Goal: Navigation & Orientation: Find specific page/section

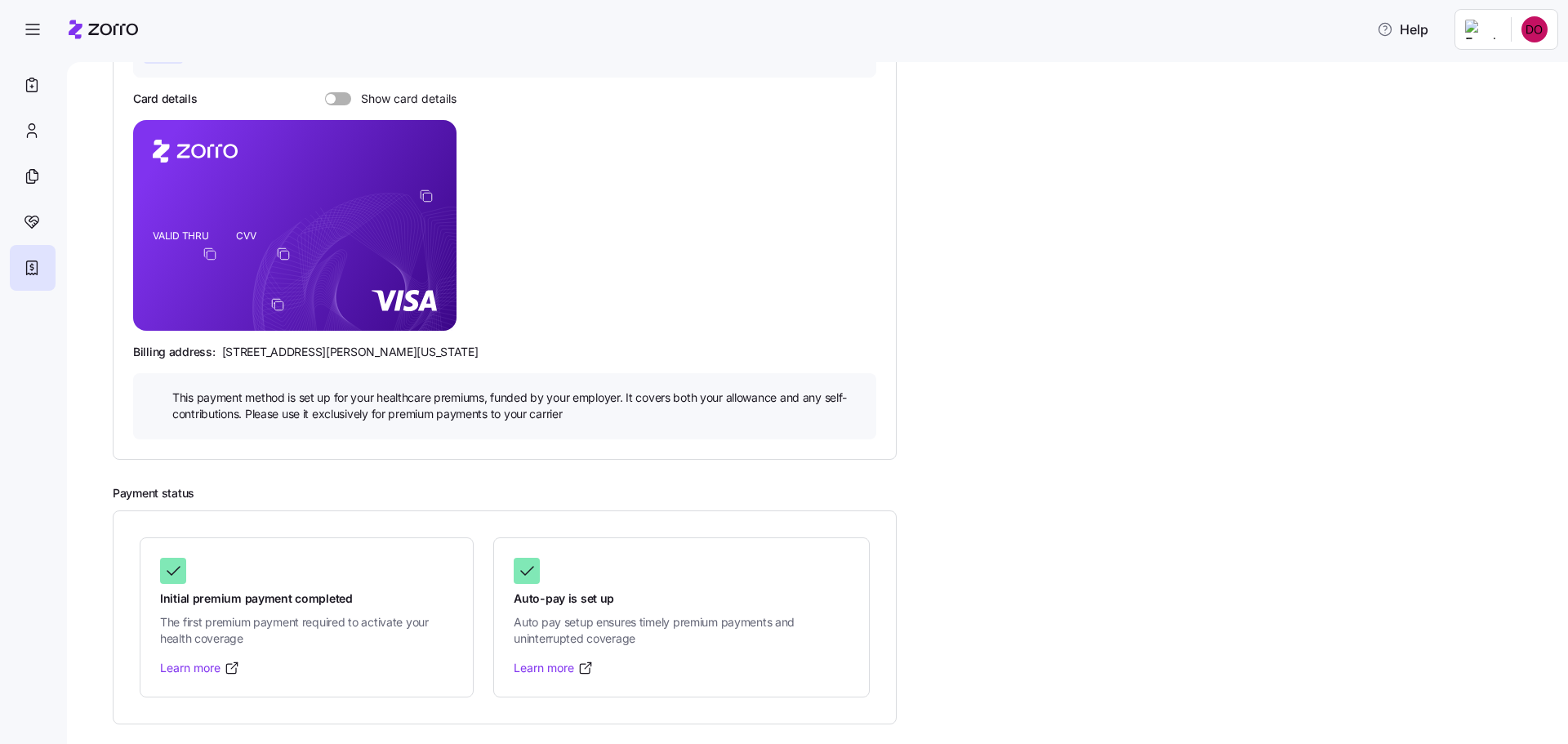
scroll to position [327, 0]
click at [594, 674] on link "Learn more" at bounding box center [554, 668] width 80 height 16
click at [537, 561] on icon at bounding box center [527, 571] width 20 height 20
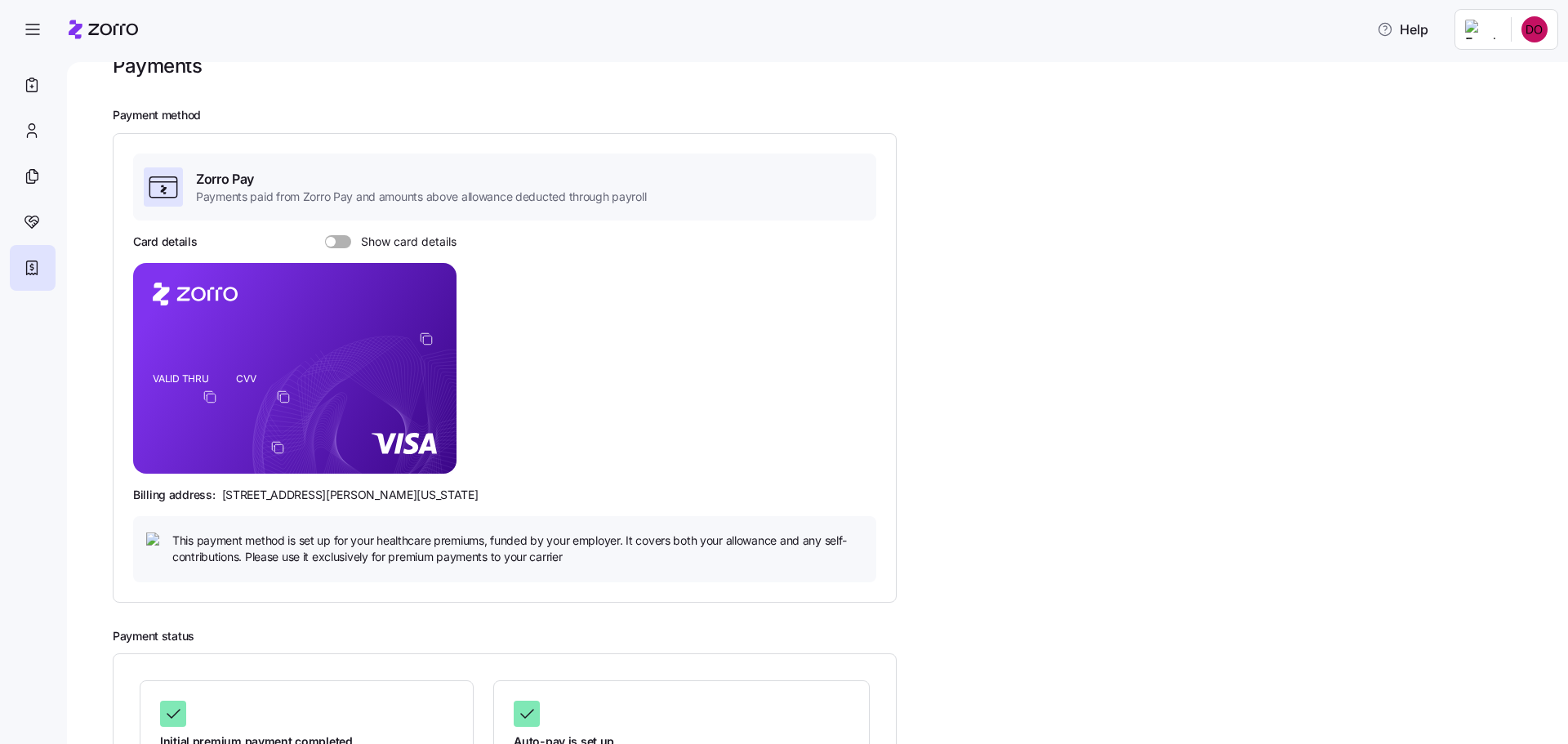
scroll to position [0, 0]
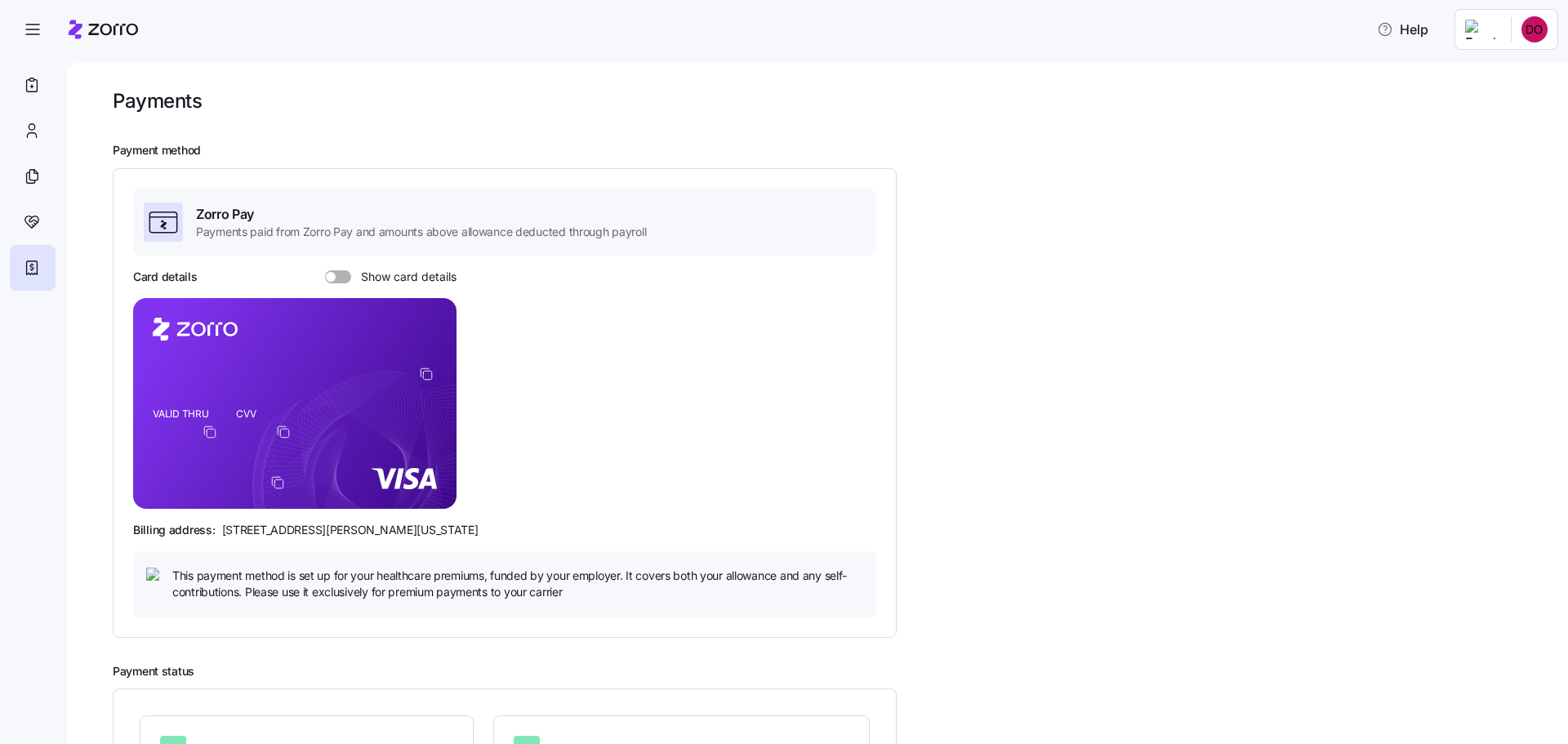
click at [348, 284] on span at bounding box center [343, 277] width 16 height 13
click at [325, 271] on input "Show card details" at bounding box center [325, 271] width 0 height 0
click at [335, 284] on span at bounding box center [333, 277] width 16 height 13
click at [325, 271] on input "Show card details" at bounding box center [325, 271] width 0 height 0
click at [36, 232] on icon at bounding box center [32, 223] width 18 height 20
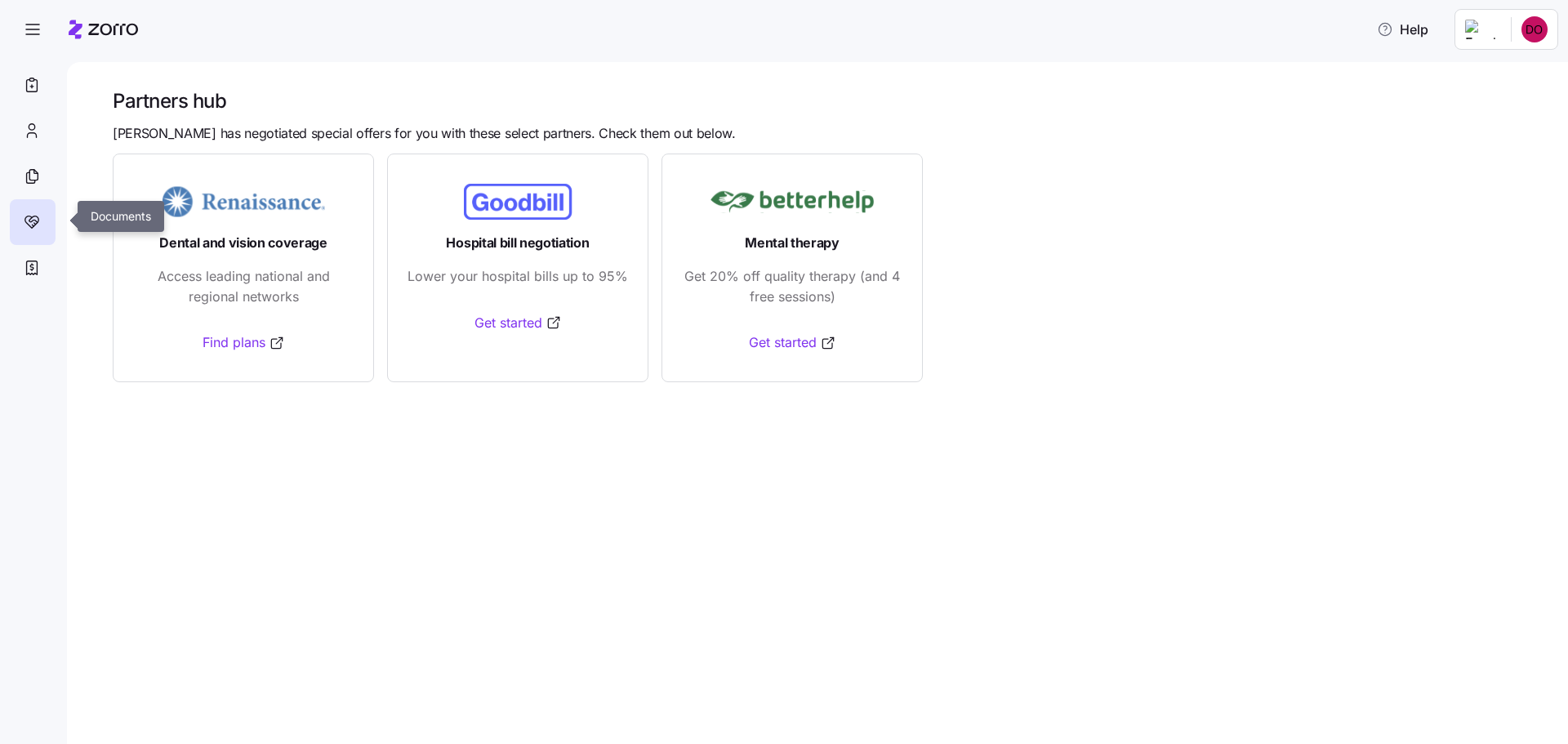
click at [38, 181] on icon at bounding box center [33, 175] width 8 height 11
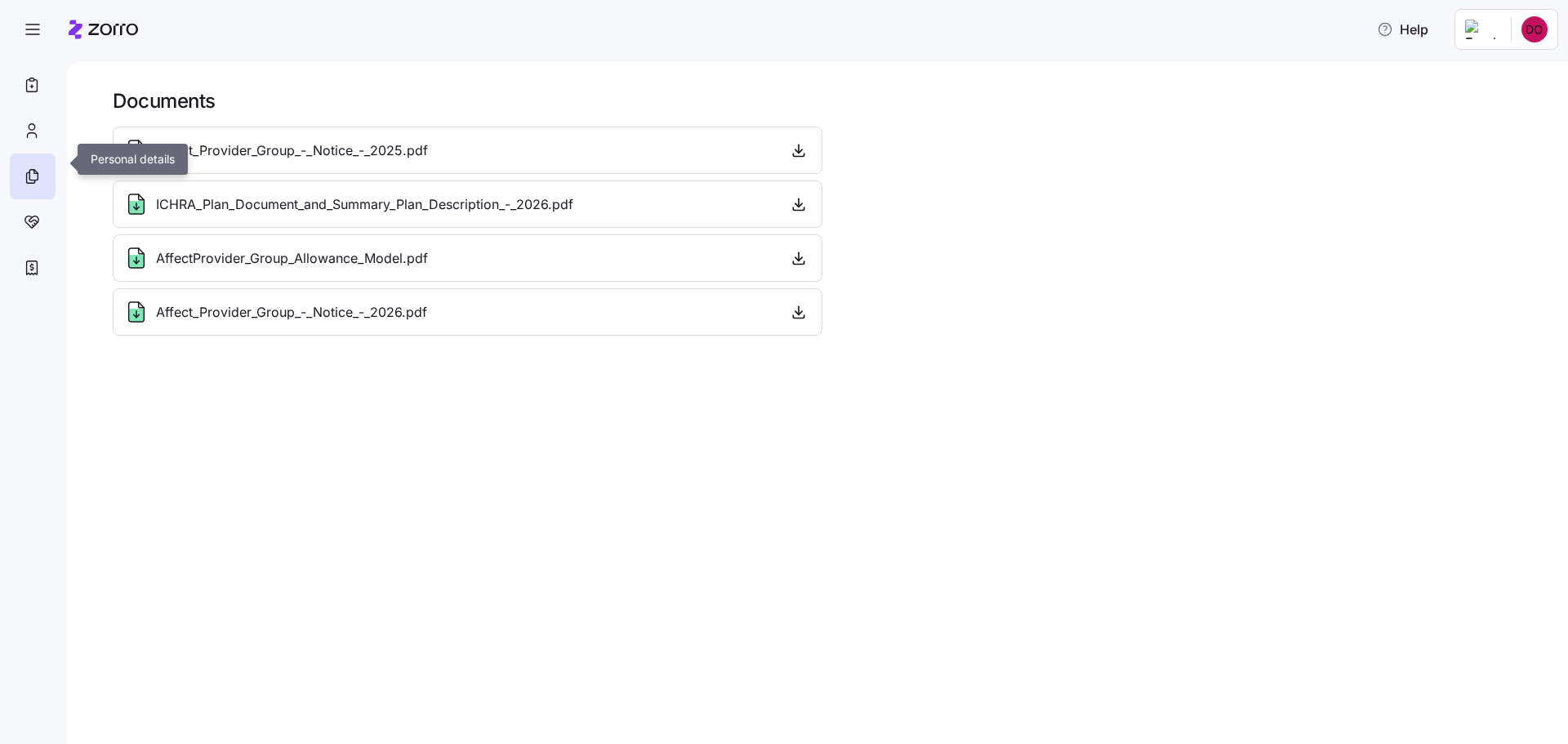
click at [26, 152] on div at bounding box center [33, 131] width 46 height 46
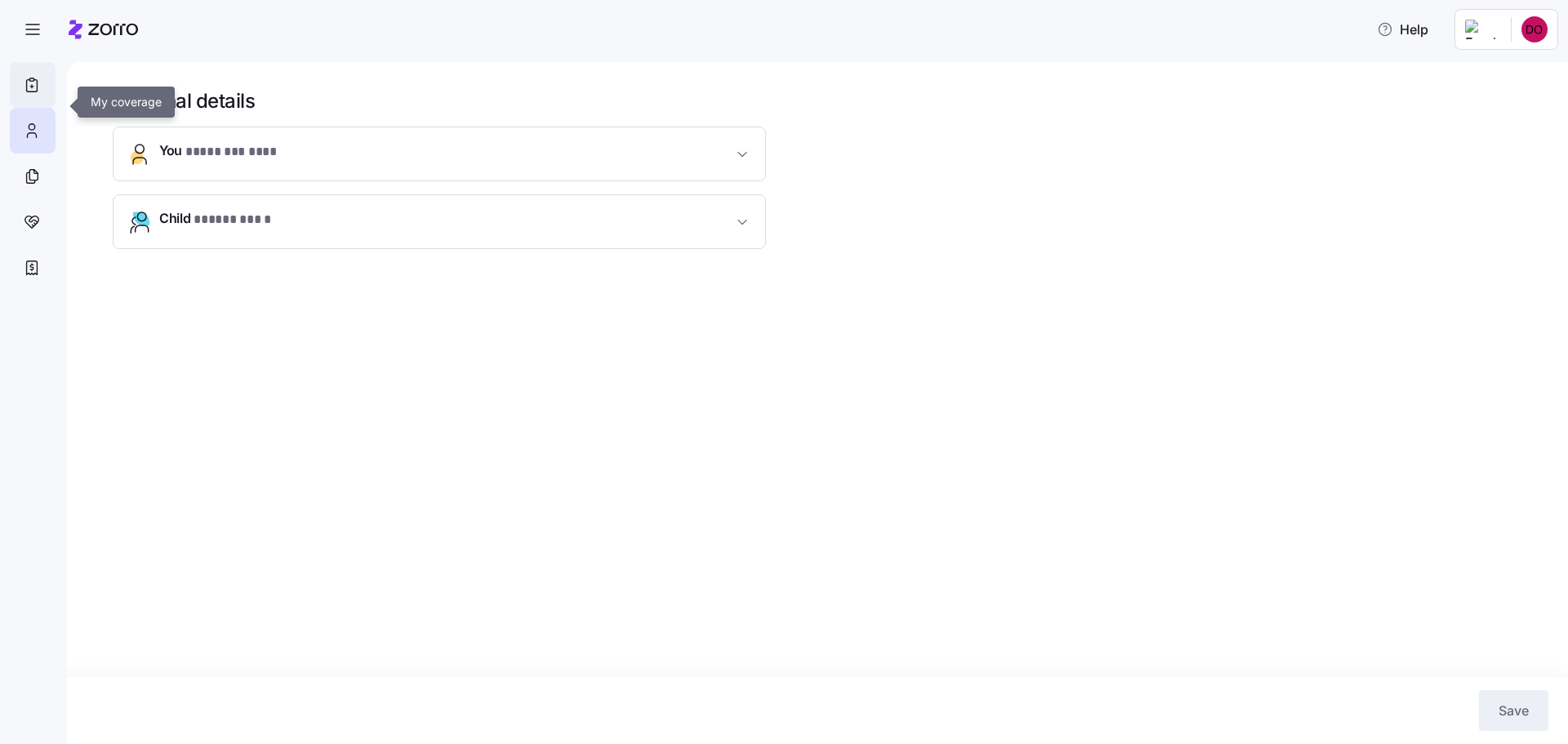
click at [38, 92] on icon at bounding box center [32, 86] width 11 height 12
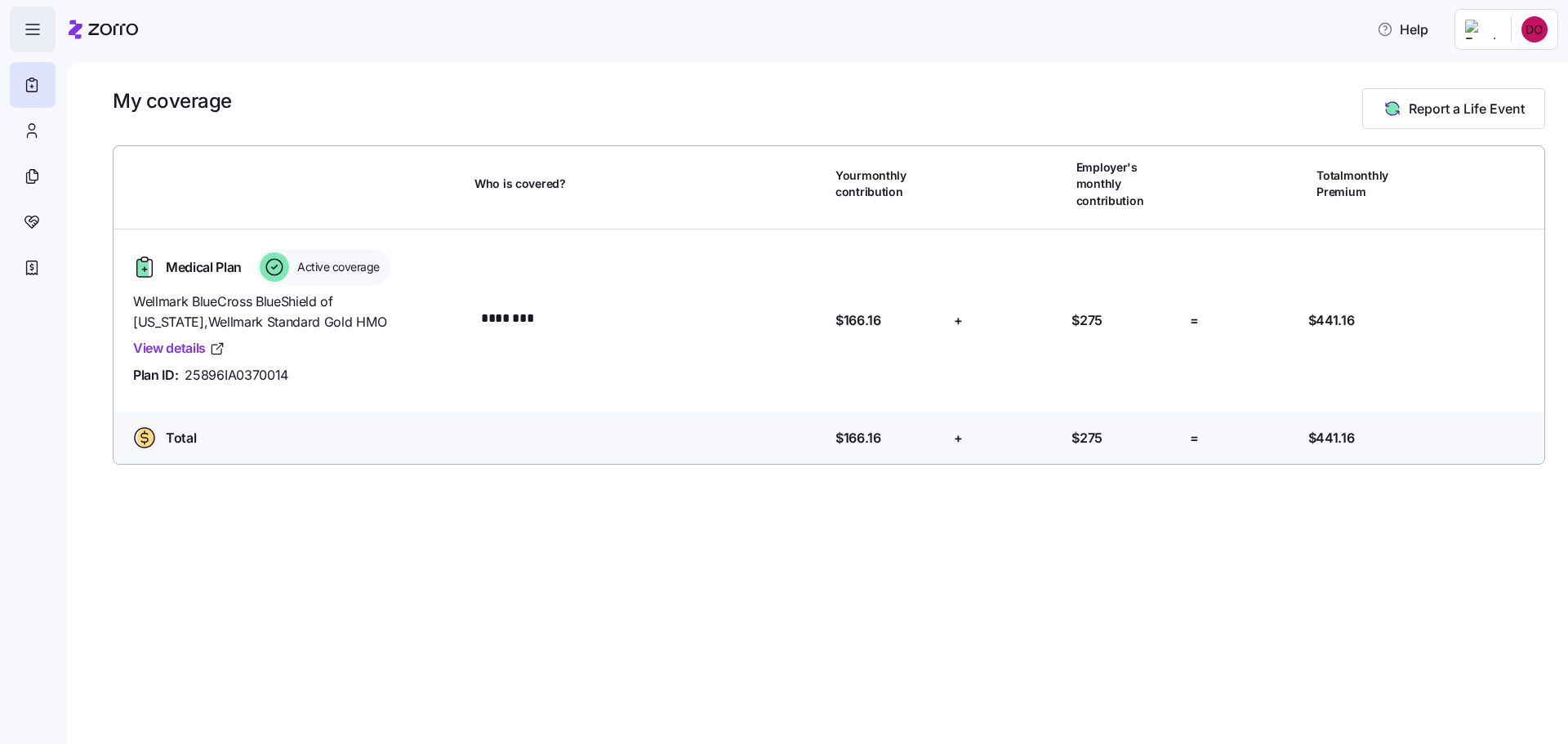
click at [38, 33] on icon "button" at bounding box center [33, 30] width 20 height 20
